Goal: Task Accomplishment & Management: Manage account settings

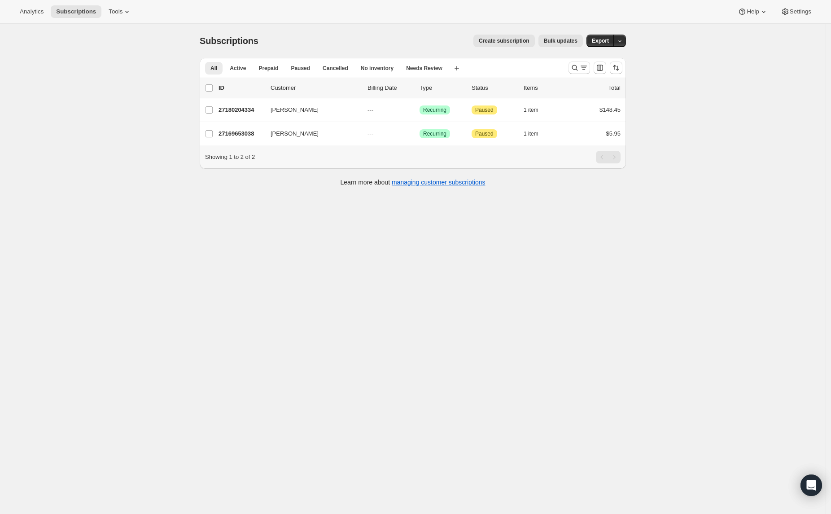
click at [106, 124] on div "Subscriptions. This page is ready Subscriptions Create subscription Bulk update…" at bounding box center [412, 281] width 825 height 514
click at [116, 13] on span "Tools" at bounding box center [116, 11] width 14 height 7
click at [110, 56] on button "Bundles" at bounding box center [121, 60] width 96 height 14
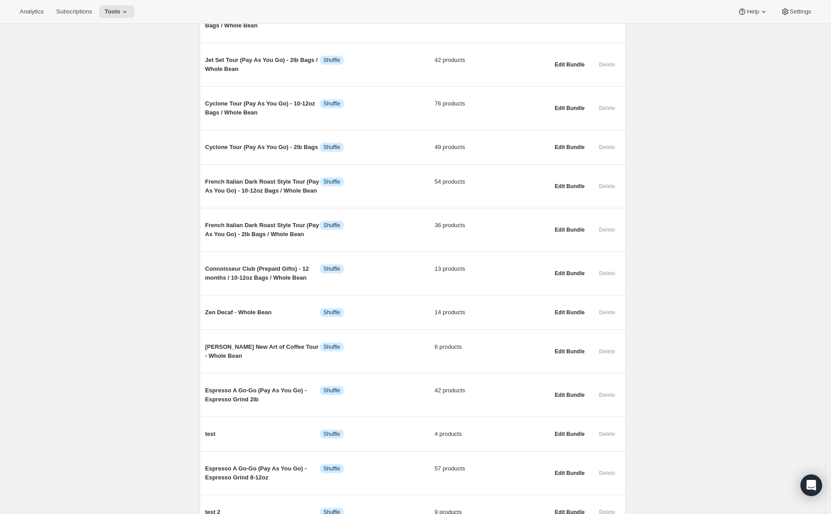
scroll to position [215, 0]
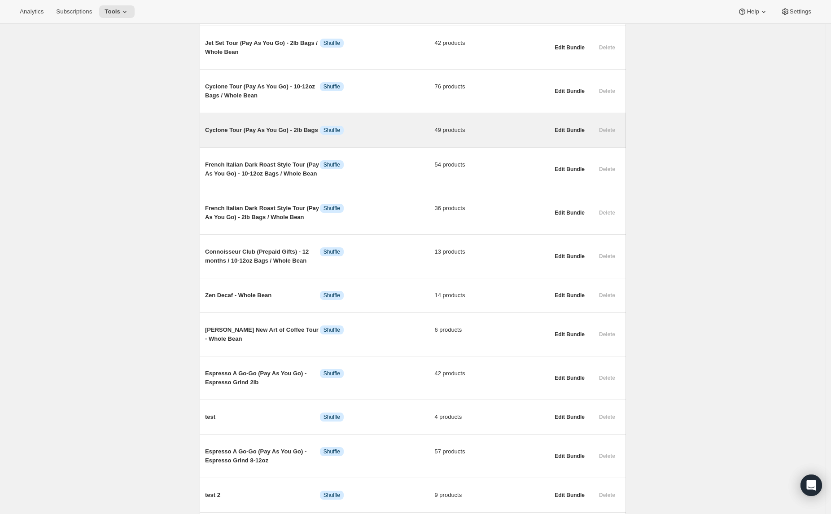
click at [278, 126] on span "Cyclone Tour (Pay As You Go) - 2lb Bags" at bounding box center [262, 130] width 115 height 9
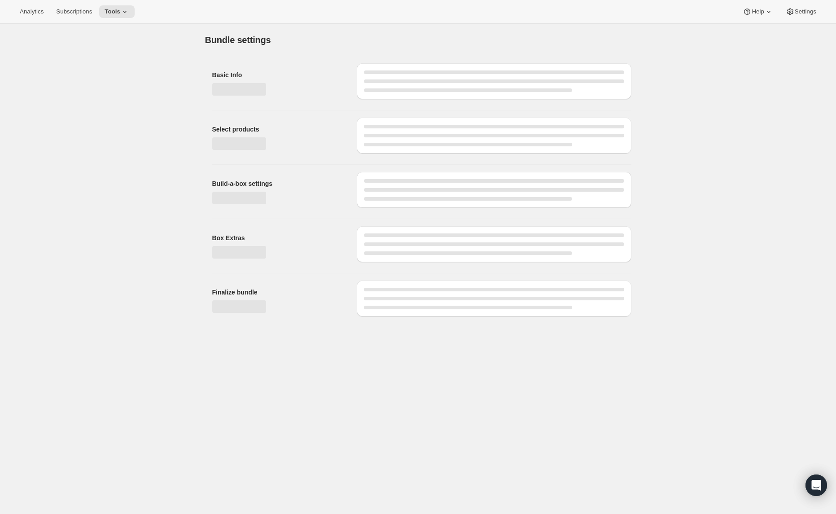
type input "Cyclone Tour (Pay As You Go) - 2lb Bags"
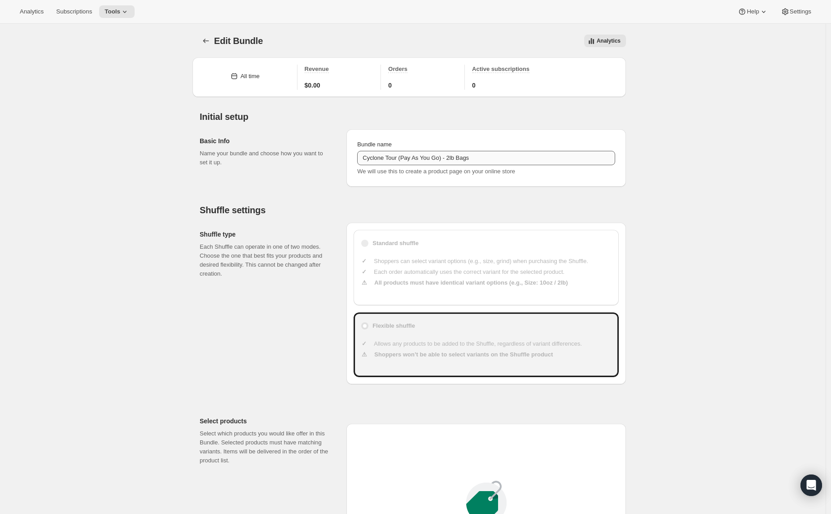
type input "30"
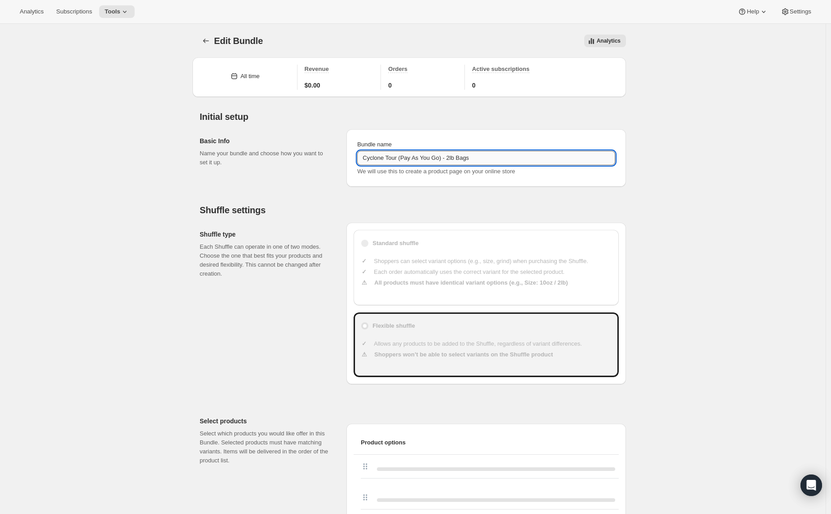
click at [487, 158] on input "Cyclone Tour (Pay As You Go) - 2lb Bags" at bounding box center [486, 158] width 258 height 14
type input "Cyclone Tour (Pay As You Go) - 2lb Bags / Whole Bean"
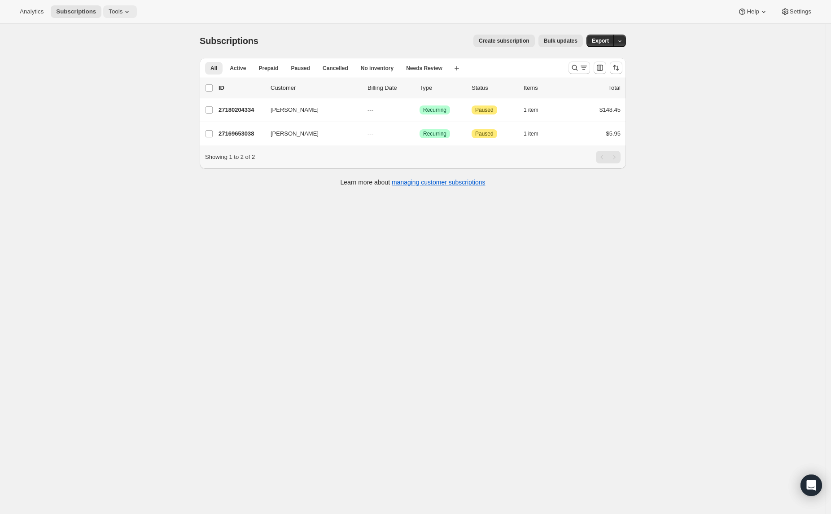
click at [118, 10] on span "Tools" at bounding box center [116, 11] width 14 height 7
click at [107, 55] on button "Bundles" at bounding box center [121, 60] width 96 height 14
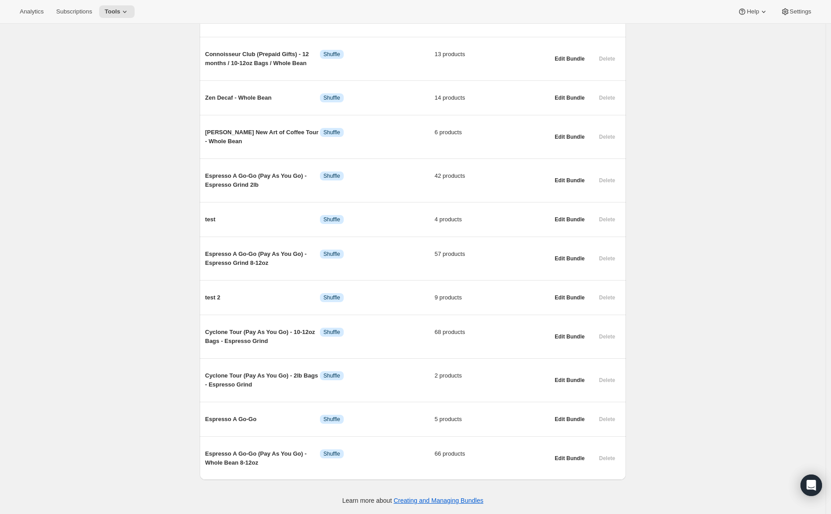
scroll to position [431, 0]
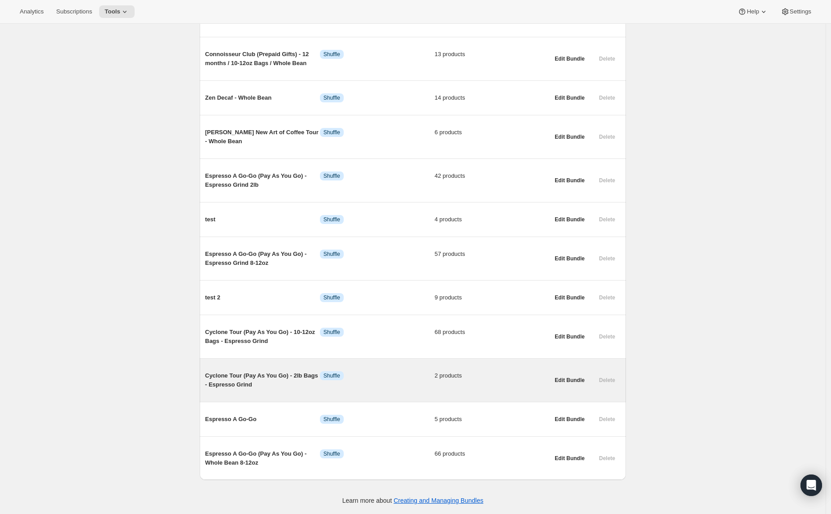
click at [261, 373] on span "Cyclone Tour (Pay As You Go) - 2lb Bags - Espresso Grind" at bounding box center [262, 380] width 115 height 18
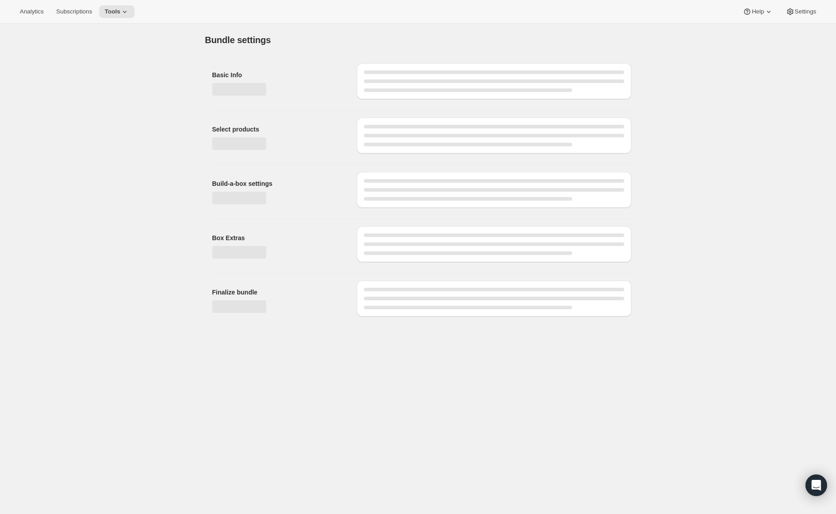
type input "Cyclone Tour (Pay As You Go) - 2lb Bags - Espresso Grind"
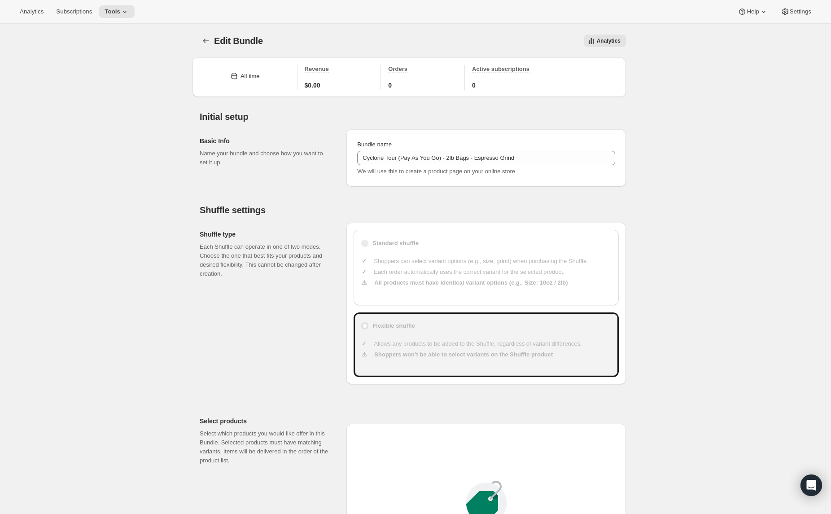
type input "45"
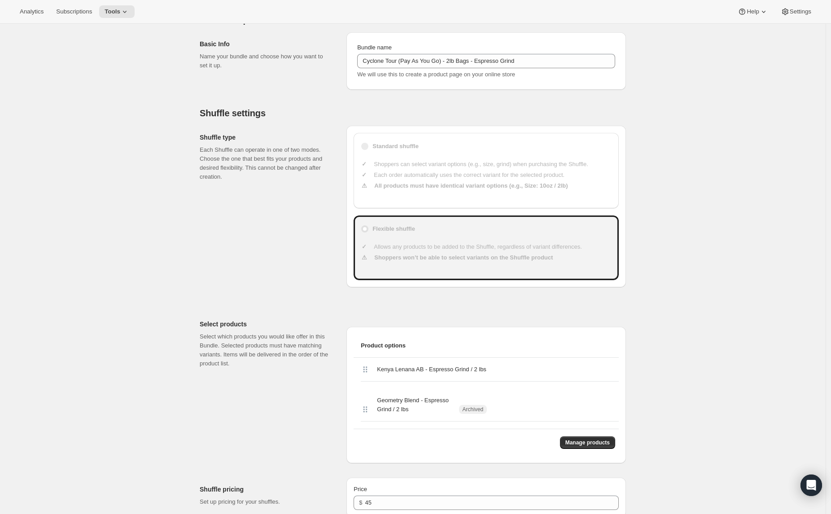
scroll to position [96, 0]
click at [598, 439] on span "Manage products" at bounding box center [587, 442] width 44 height 7
click at [570, 439] on span "Manage products" at bounding box center [587, 442] width 44 height 7
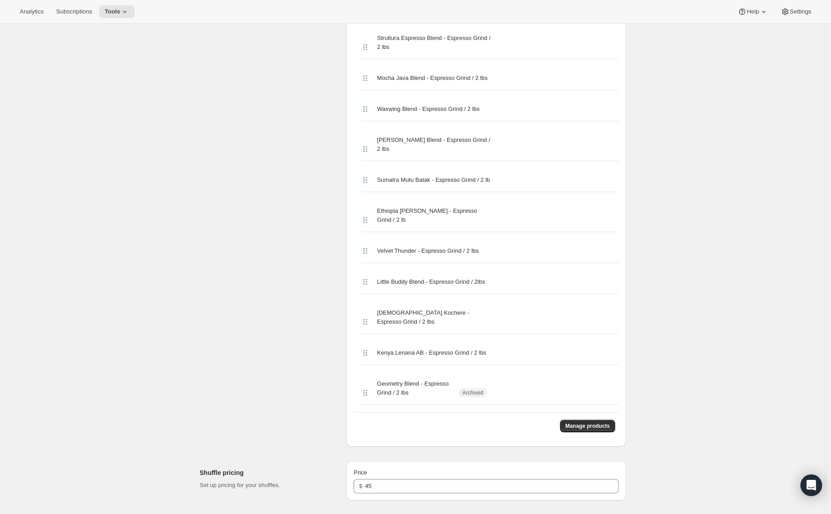
scroll to position [1887, 0]
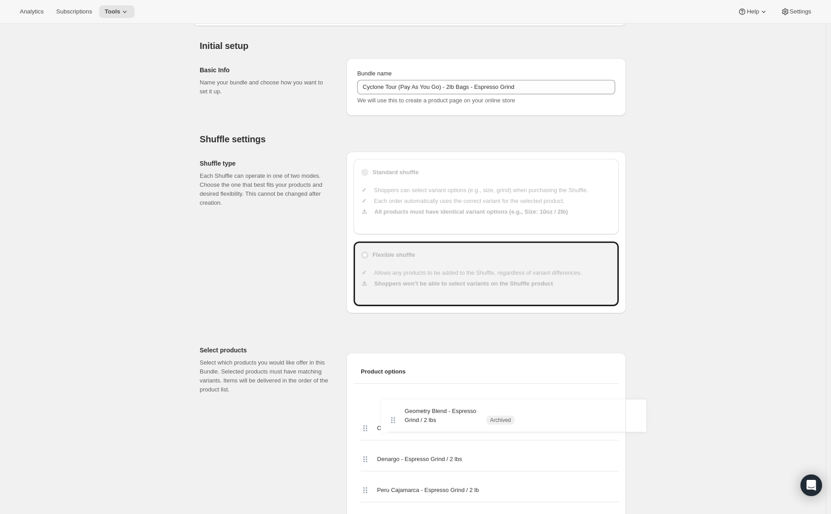
drag, startPoint x: 369, startPoint y: 282, endPoint x: 394, endPoint y: 401, distance: 121.6
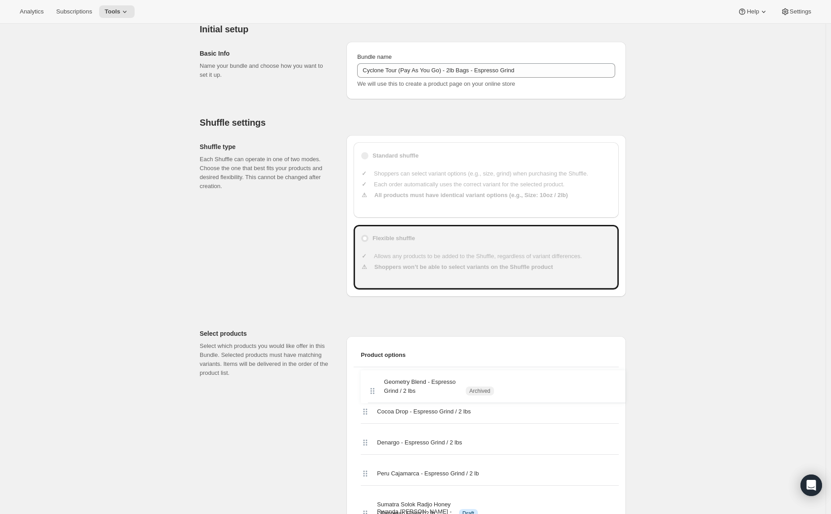
scroll to position [91, 0]
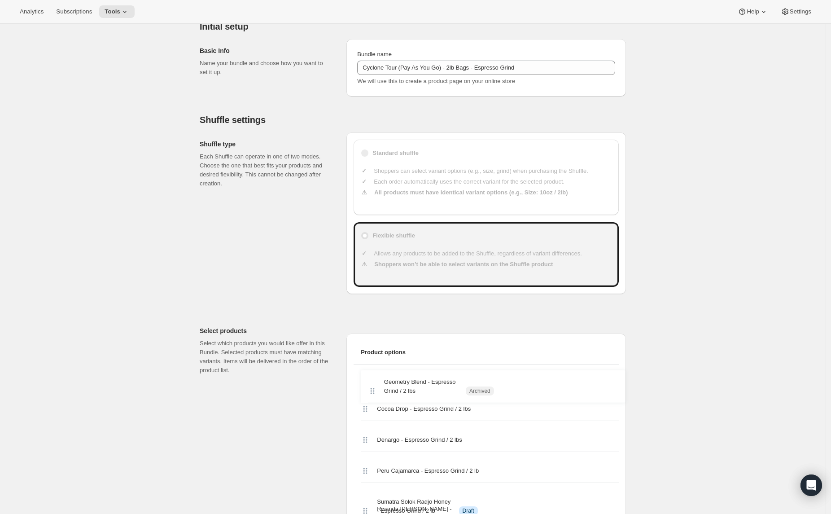
drag, startPoint x: 364, startPoint y: 431, endPoint x: 371, endPoint y: 387, distance: 44.5
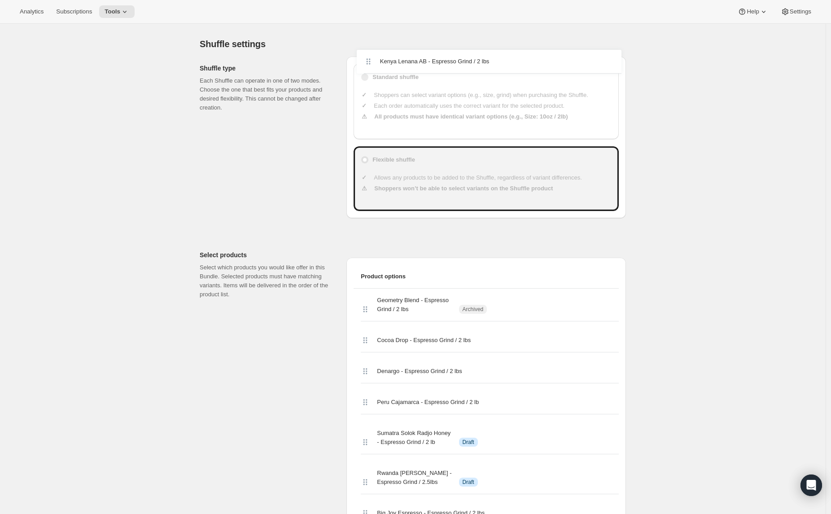
scroll to position [160, 0]
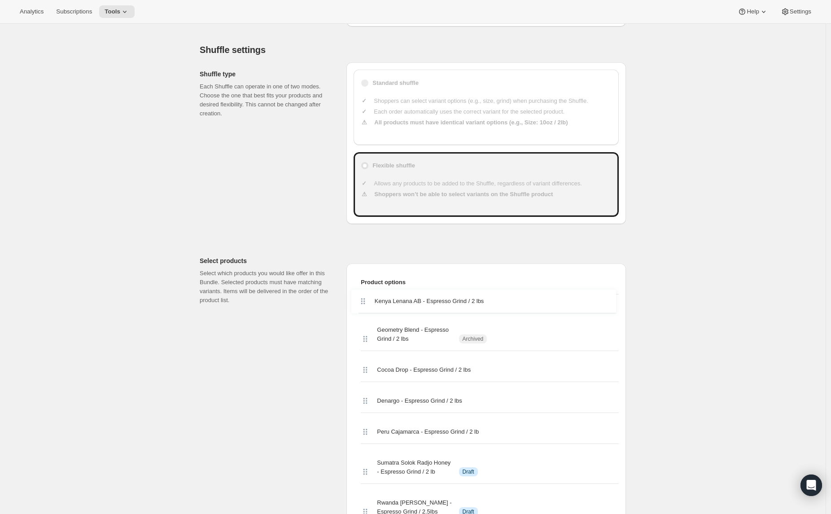
drag, startPoint x: 367, startPoint y: 300, endPoint x: 363, endPoint y: 302, distance: 4.7
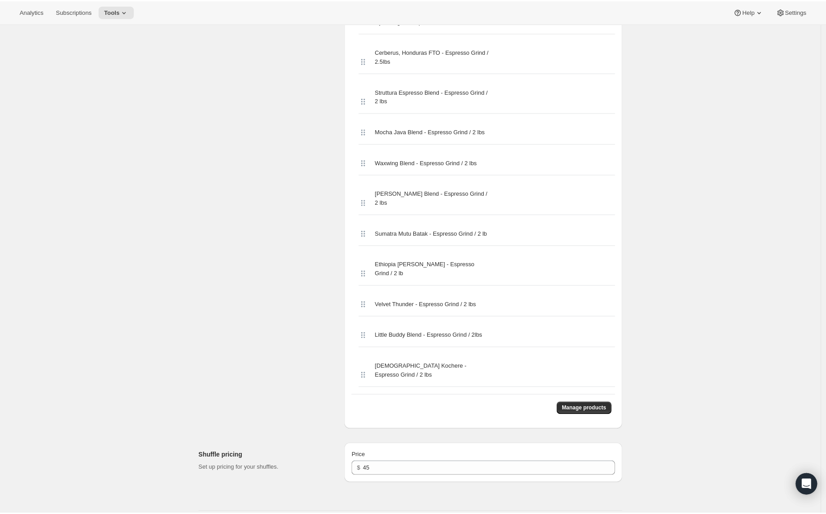
scroll to position [0, 0]
